Goal: Information Seeking & Learning: Learn about a topic

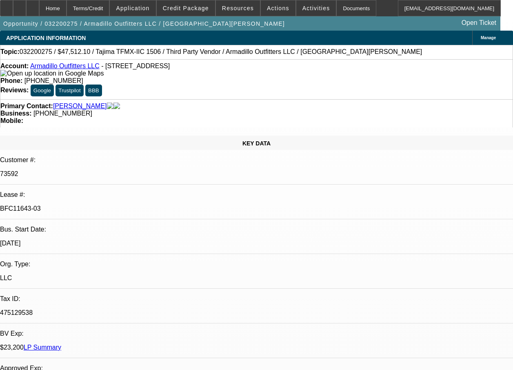
select select "0"
select select "0.1"
select select "0"
select select "2"
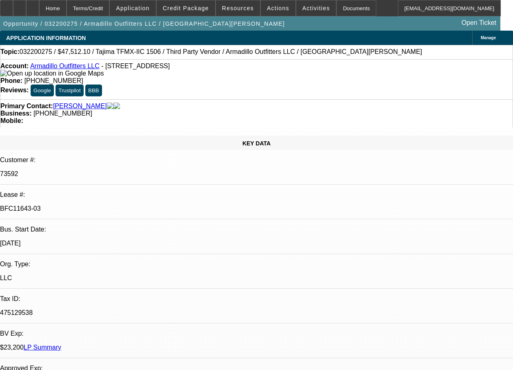
select select "0.1"
select select "0"
select select "2"
select select "0.1"
select select "0"
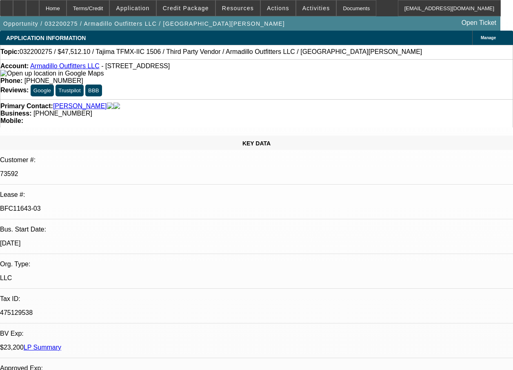
select select "2"
select select "0.1"
select select "1"
select select "2"
select select "4"
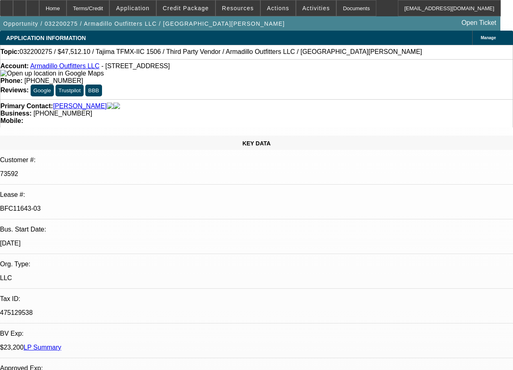
select select "1"
select select "2"
select select "4"
select select "1"
select select "2"
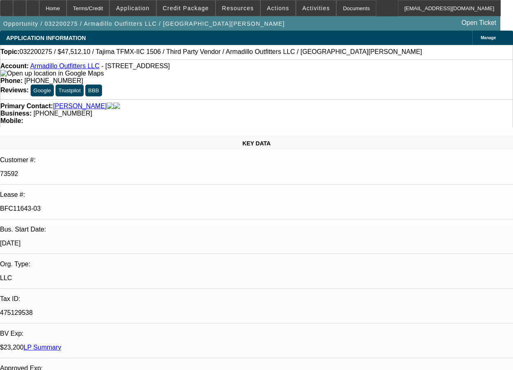
select select "4"
select select "1"
select select "2"
select select "4"
select select "0"
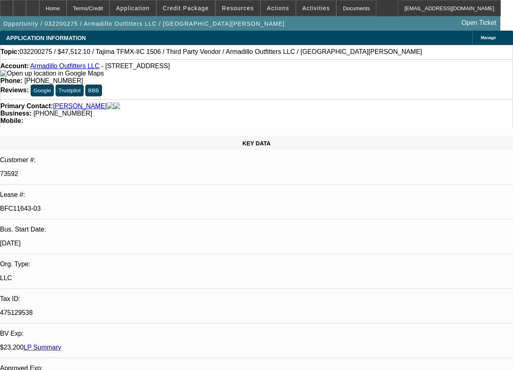
select select "0"
select select "0.1"
select select "0"
select select "2"
select select "0.1"
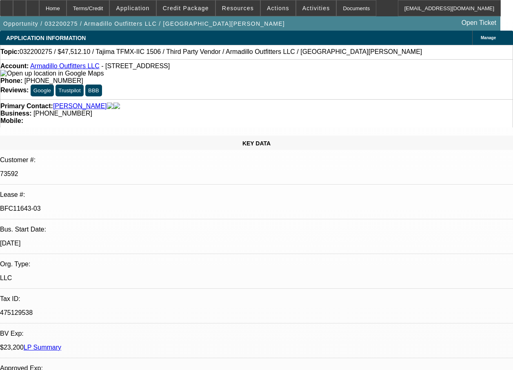
select select "0"
select select "2"
select select "0.1"
select select "0"
select select "2"
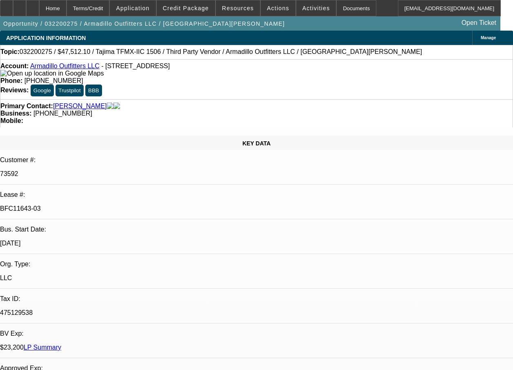
select select "0.1"
select select "1"
select select "2"
select select "4"
select select "1"
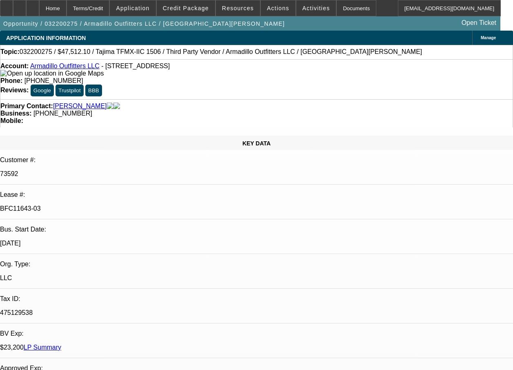
select select "2"
select select "4"
select select "1"
select select "2"
select select "4"
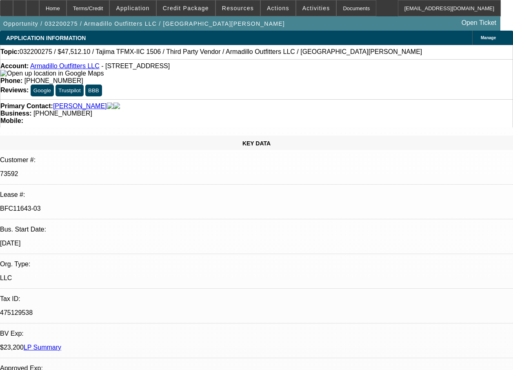
select select "1"
select select "2"
select select "4"
click at [183, 9] on span "Credit Package" at bounding box center [186, 8] width 46 height 7
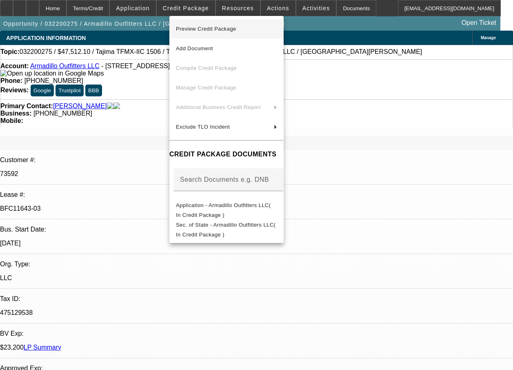
click at [199, 27] on span "Preview Credit Package" at bounding box center [206, 29] width 60 height 6
